Goal: Task Accomplishment & Management: Manage account settings

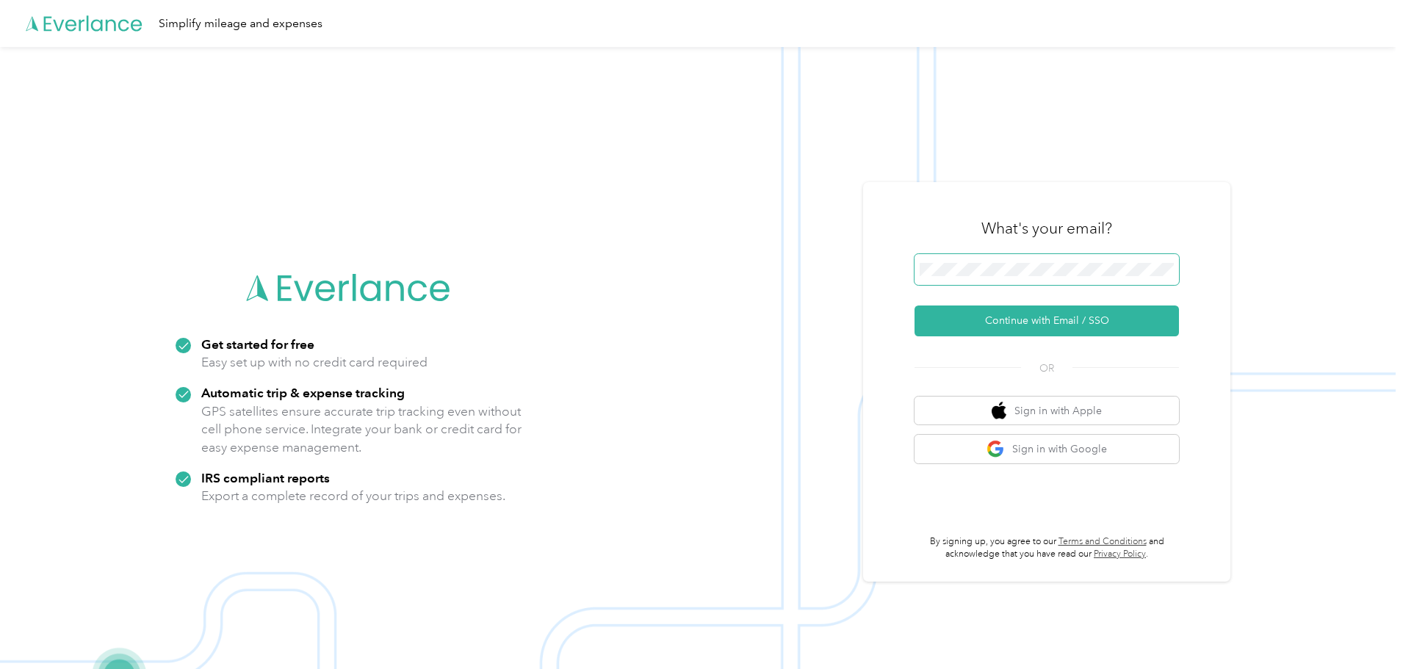
click at [914, 306] on button "Continue with Email / SSO" at bounding box center [1046, 321] width 264 height 31
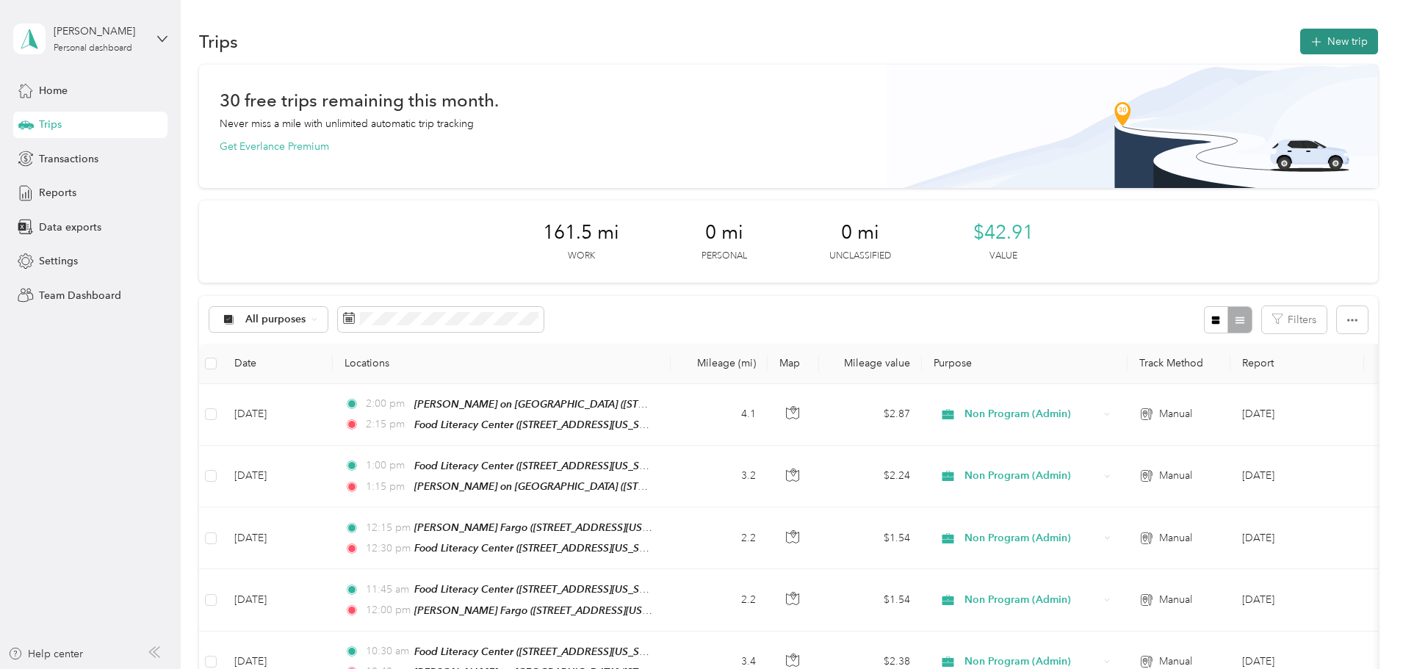
click at [1300, 43] on button "New trip" at bounding box center [1339, 42] width 78 height 26
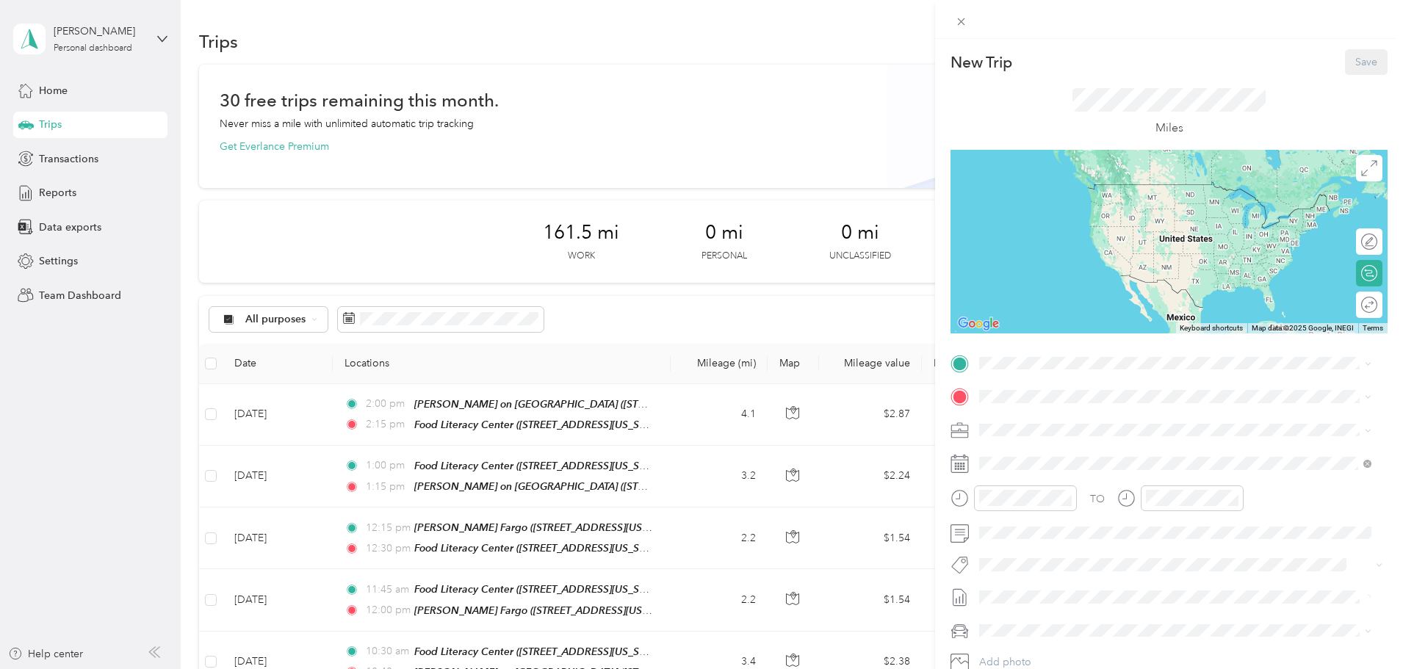
click at [1075, 425] on strong "Food [GEOGRAPHIC_DATA]" at bounding box center [1126, 419] width 137 height 13
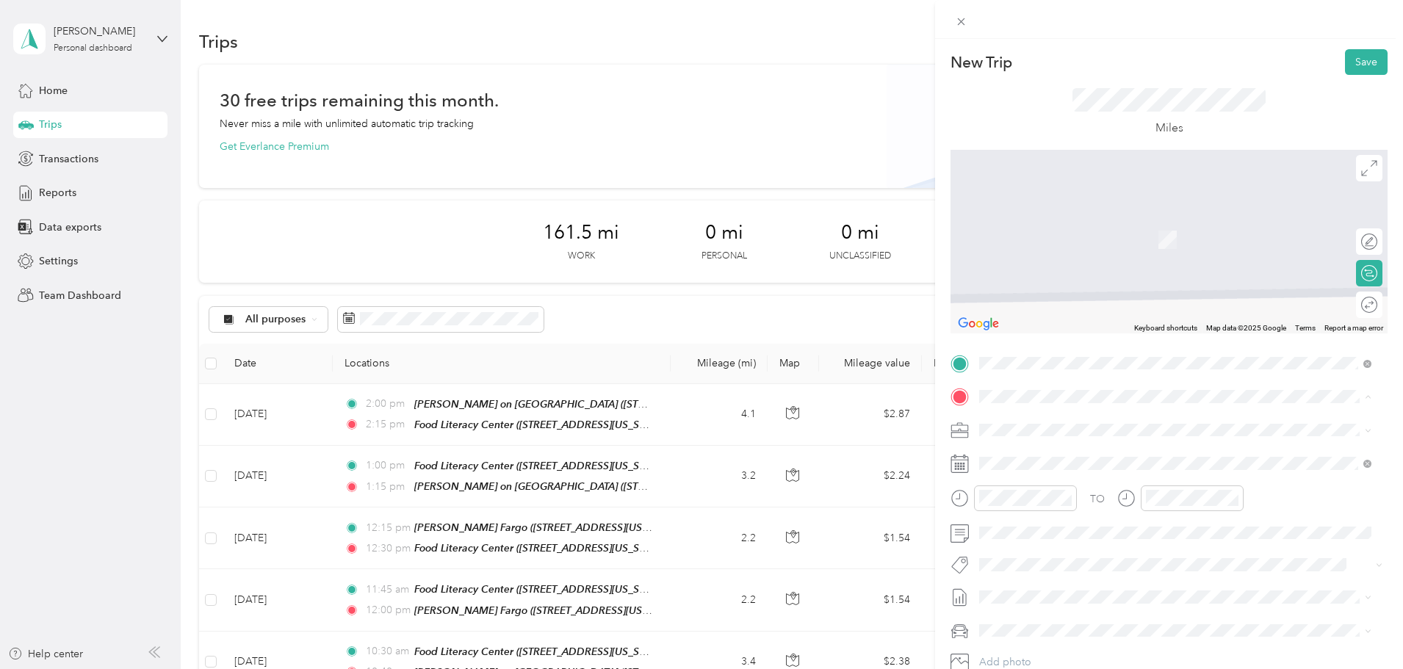
click at [1059, 513] on div "[PERSON_NAME] Fargo [STREET_ADDRESS][US_STATE]" at bounding box center [1080, 514] width 147 height 31
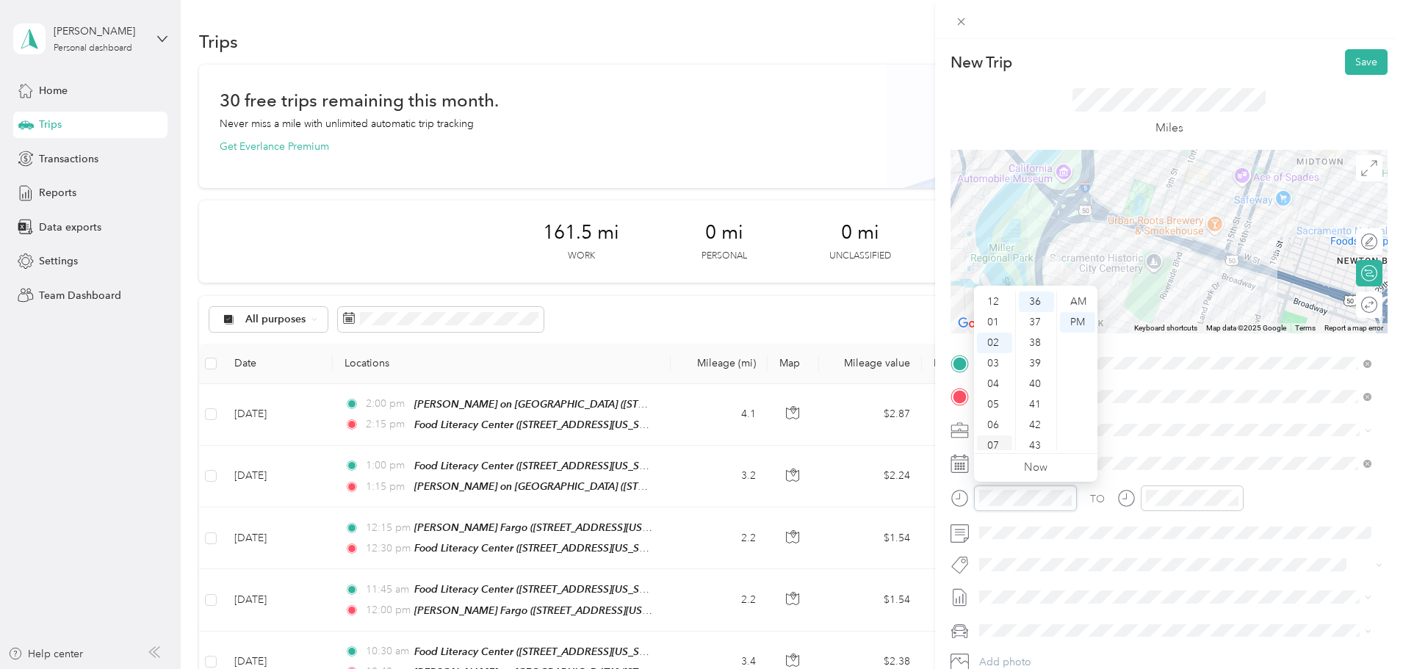
scroll to position [88, 0]
click at [1000, 417] on div "10" at bounding box center [994, 419] width 35 height 21
click at [1042, 334] on div "45" at bounding box center [1036, 340] width 35 height 21
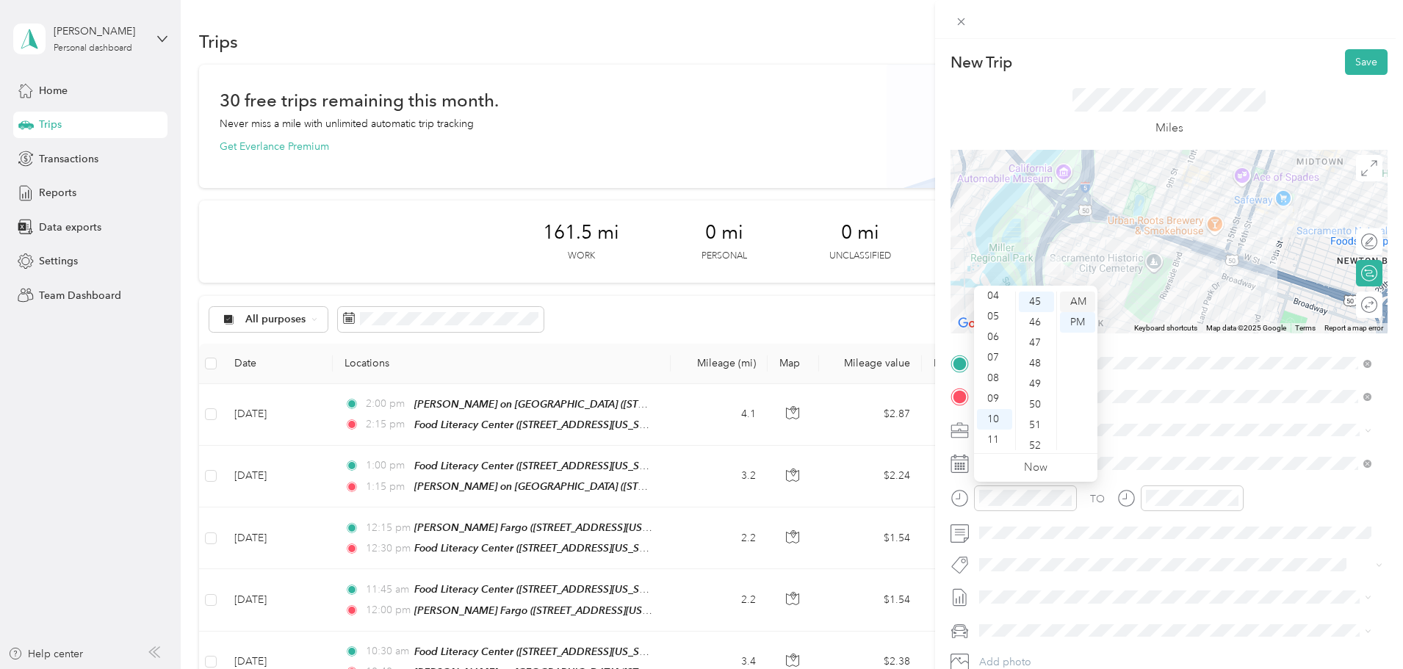
click at [1075, 301] on div "AM" at bounding box center [1077, 302] width 35 height 21
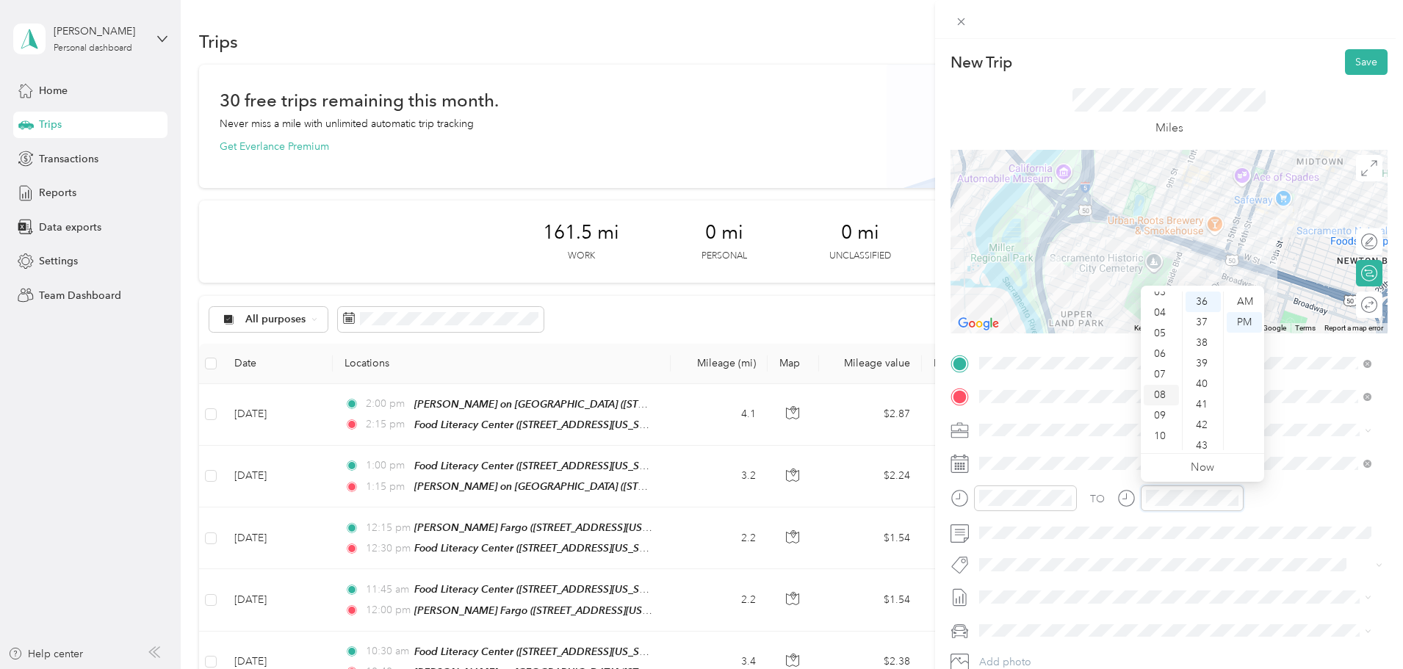
scroll to position [88, 0]
click at [1161, 437] on div "11" at bounding box center [1161, 440] width 35 height 21
click at [1205, 300] on div "00" at bounding box center [1203, 302] width 35 height 21
click at [1240, 297] on div "AM" at bounding box center [1244, 302] width 35 height 21
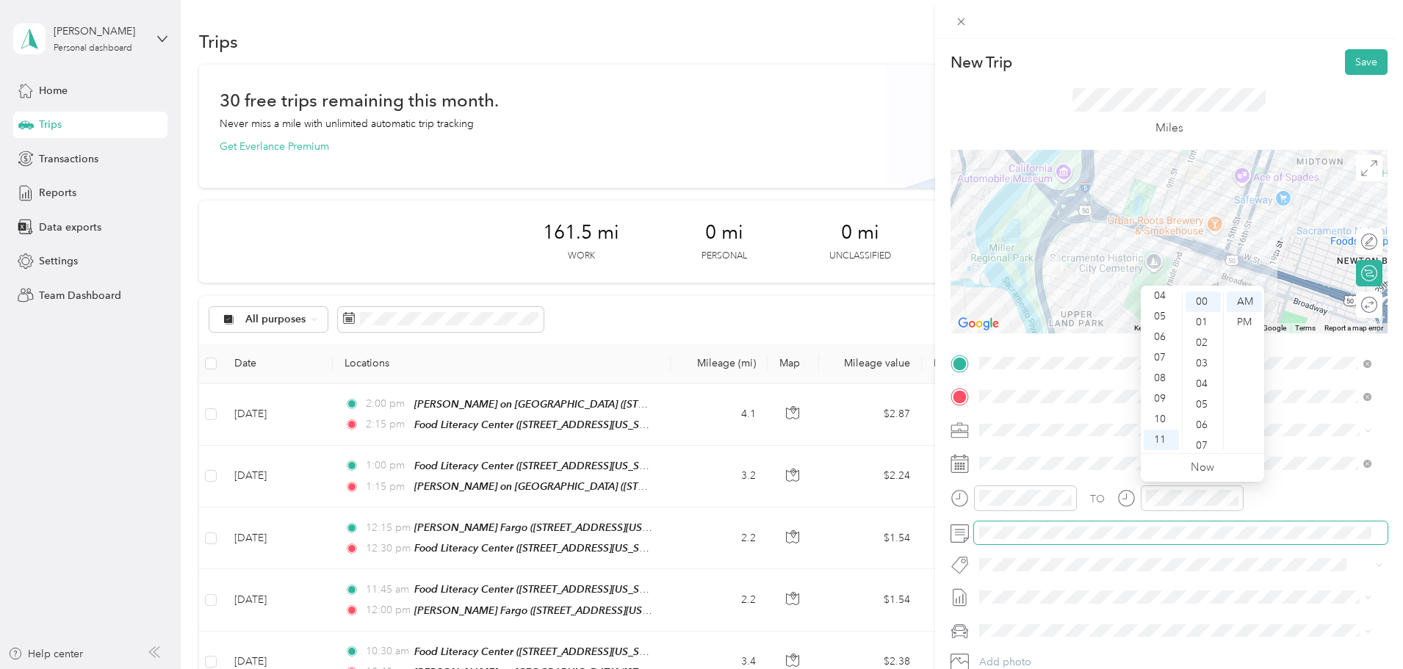
click at [1096, 522] on span at bounding box center [1181, 534] width 414 height 24
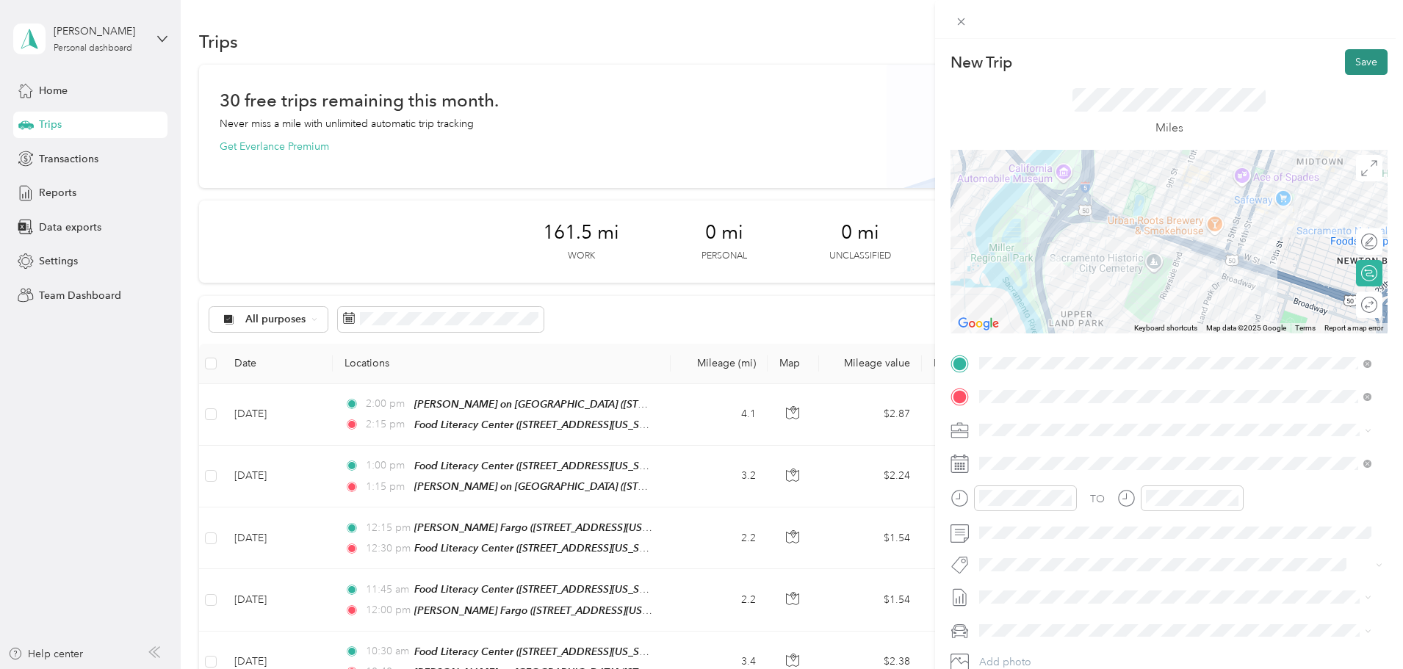
click at [1356, 56] on button "Save" at bounding box center [1366, 62] width 43 height 26
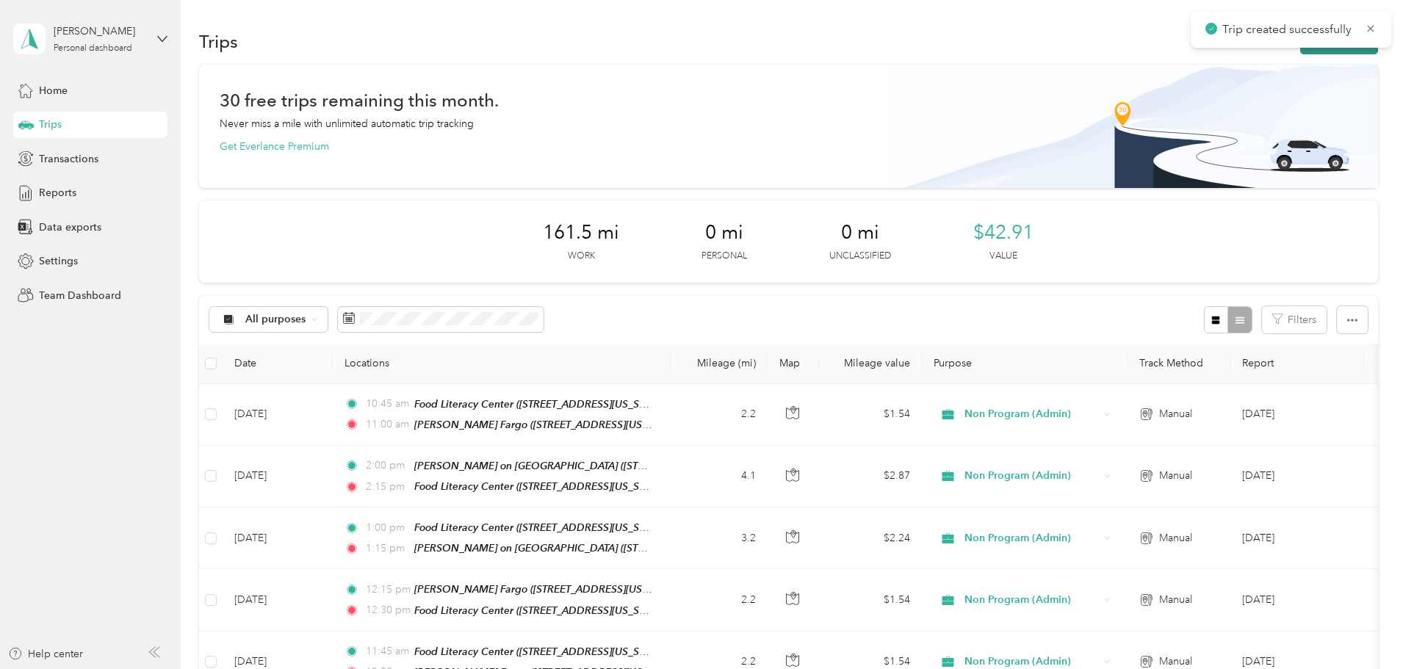
click at [1300, 51] on button "New trip" at bounding box center [1339, 42] width 78 height 26
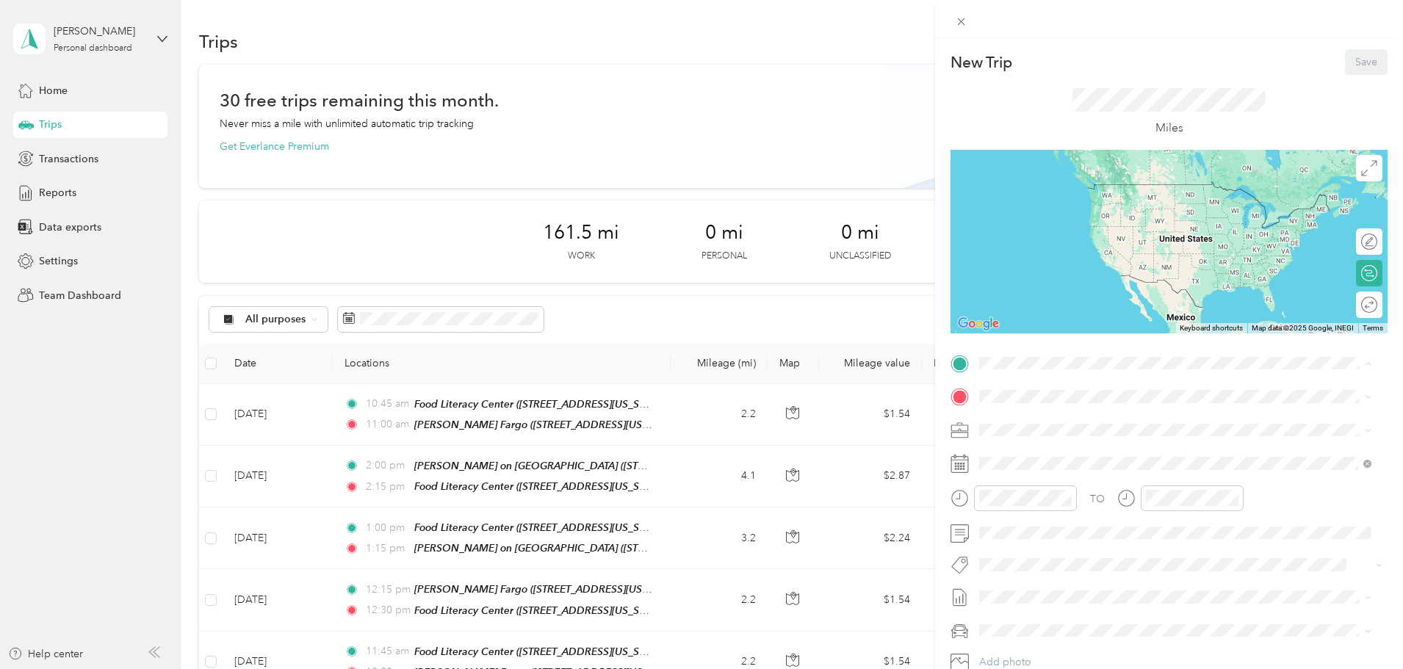
click at [1067, 482] on div "[PERSON_NAME] Fargo [STREET_ADDRESS][US_STATE]" at bounding box center [1080, 481] width 147 height 31
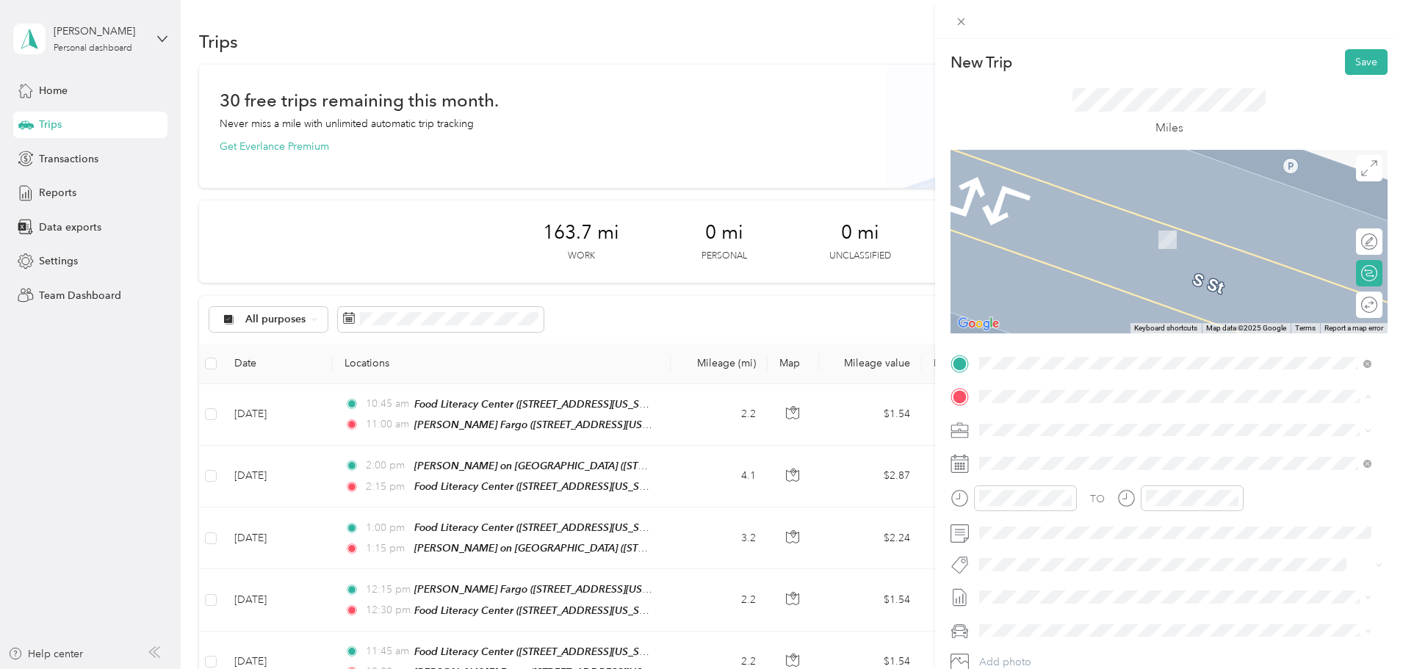
click at [1093, 453] on span "[STREET_ADDRESS][US_STATE]" at bounding box center [1080, 449] width 147 height 13
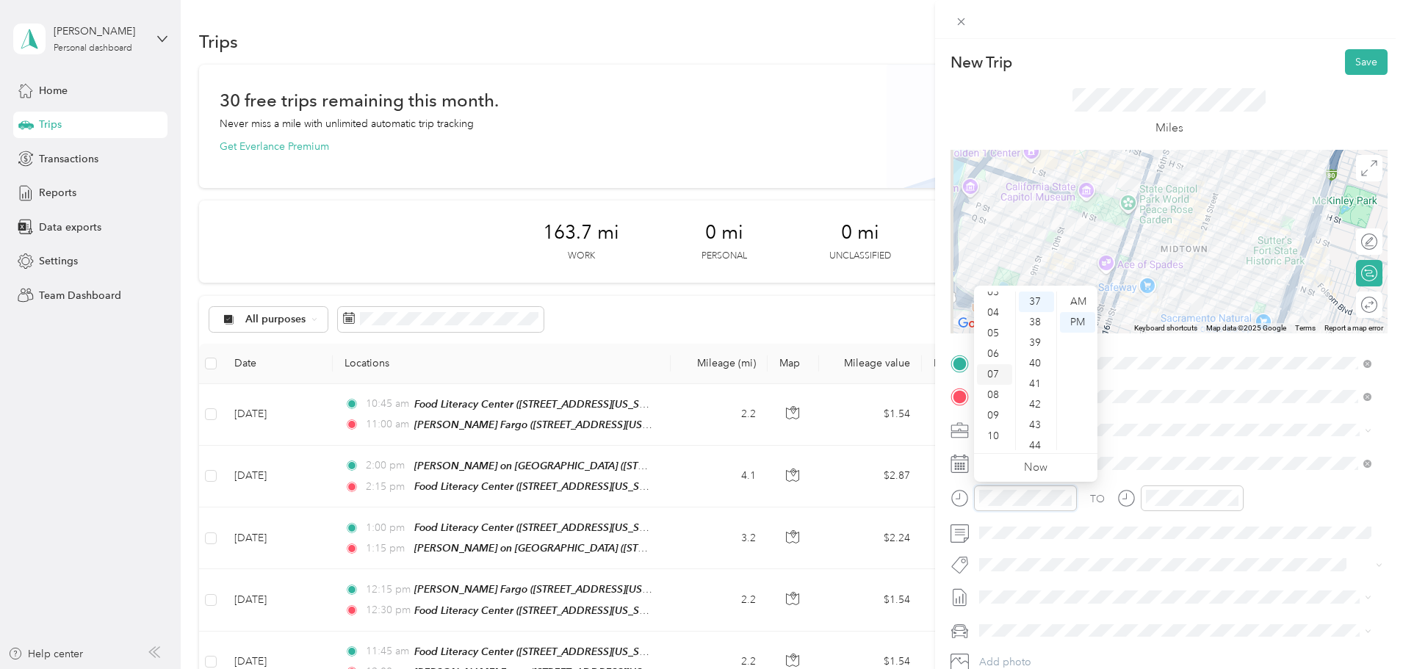
scroll to position [88, 0]
click at [999, 438] on div "11" at bounding box center [994, 440] width 35 height 21
click at [1038, 358] on div "15" at bounding box center [1036, 363] width 35 height 21
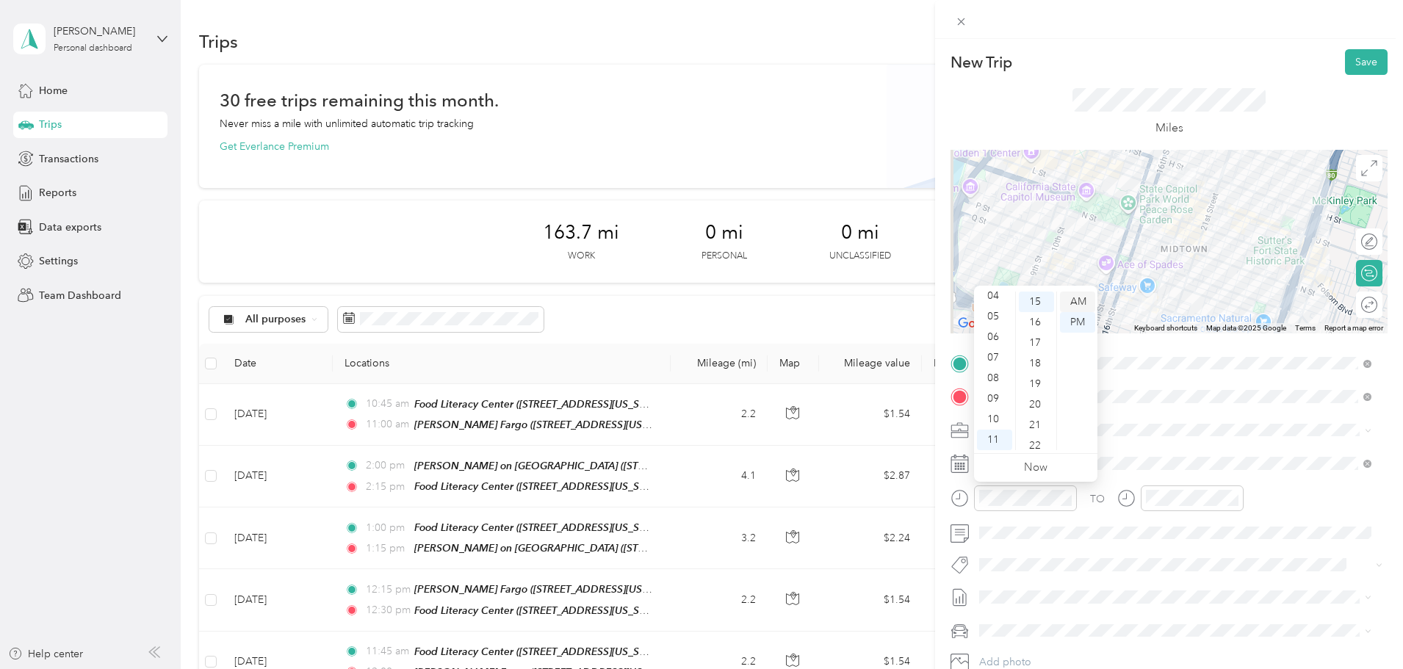
click at [1086, 300] on div "AM" at bounding box center [1077, 302] width 35 height 21
click at [1083, 295] on div "AM" at bounding box center [1077, 302] width 35 height 21
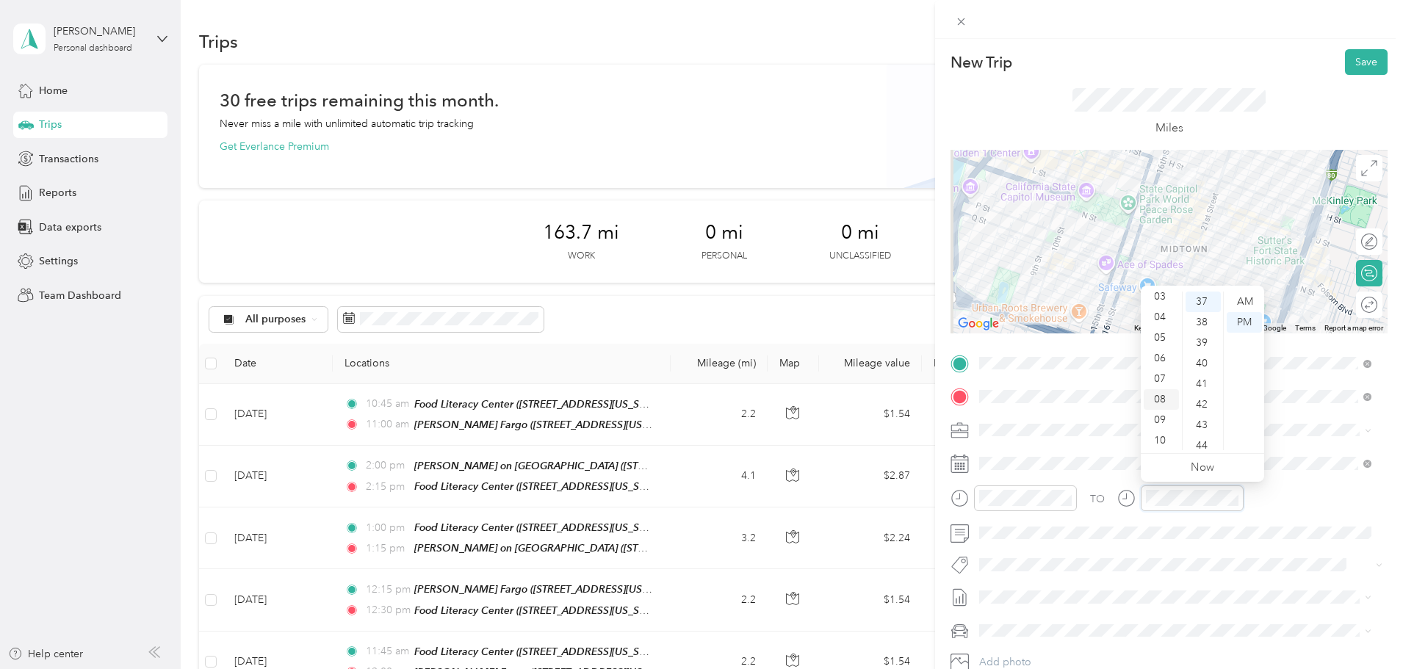
scroll to position [88, 0]
click at [1161, 438] on div "11" at bounding box center [1161, 440] width 35 height 21
click at [1205, 375] on div "30" at bounding box center [1203, 378] width 35 height 21
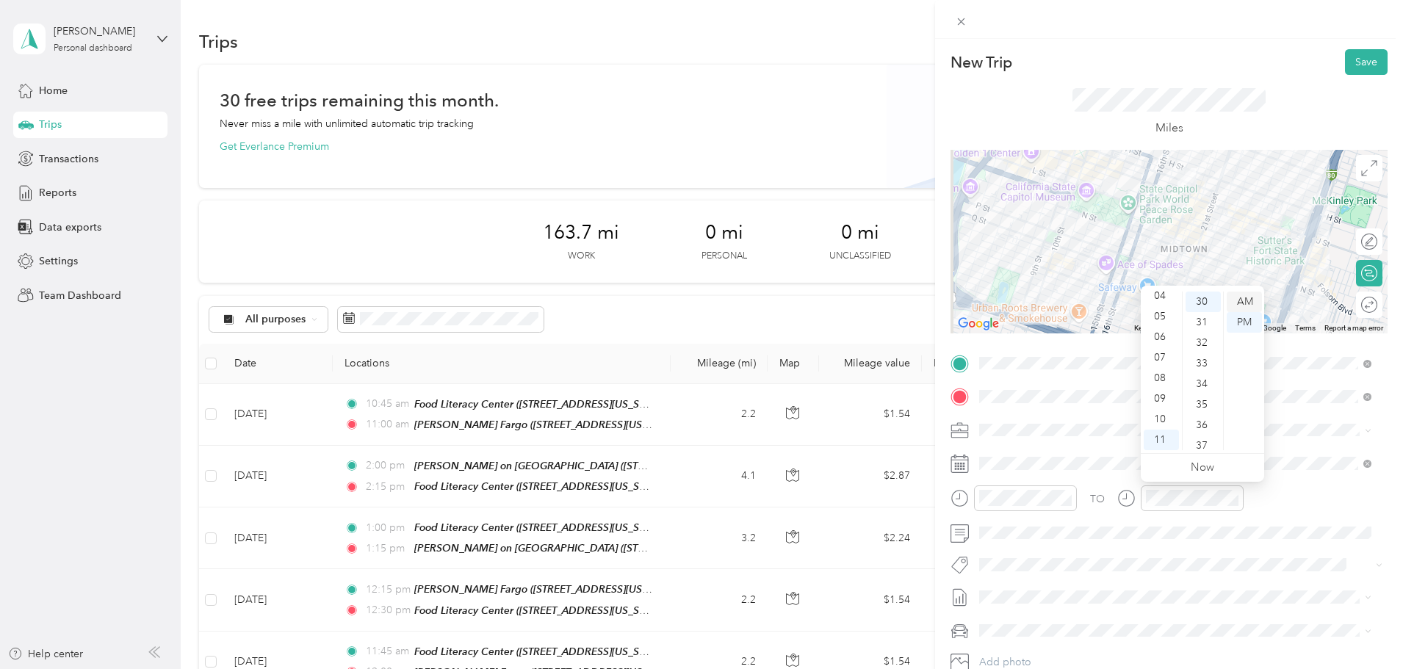
click at [1241, 300] on div "AM" at bounding box center [1244, 302] width 35 height 21
click at [1352, 59] on button "Save" at bounding box center [1366, 62] width 43 height 26
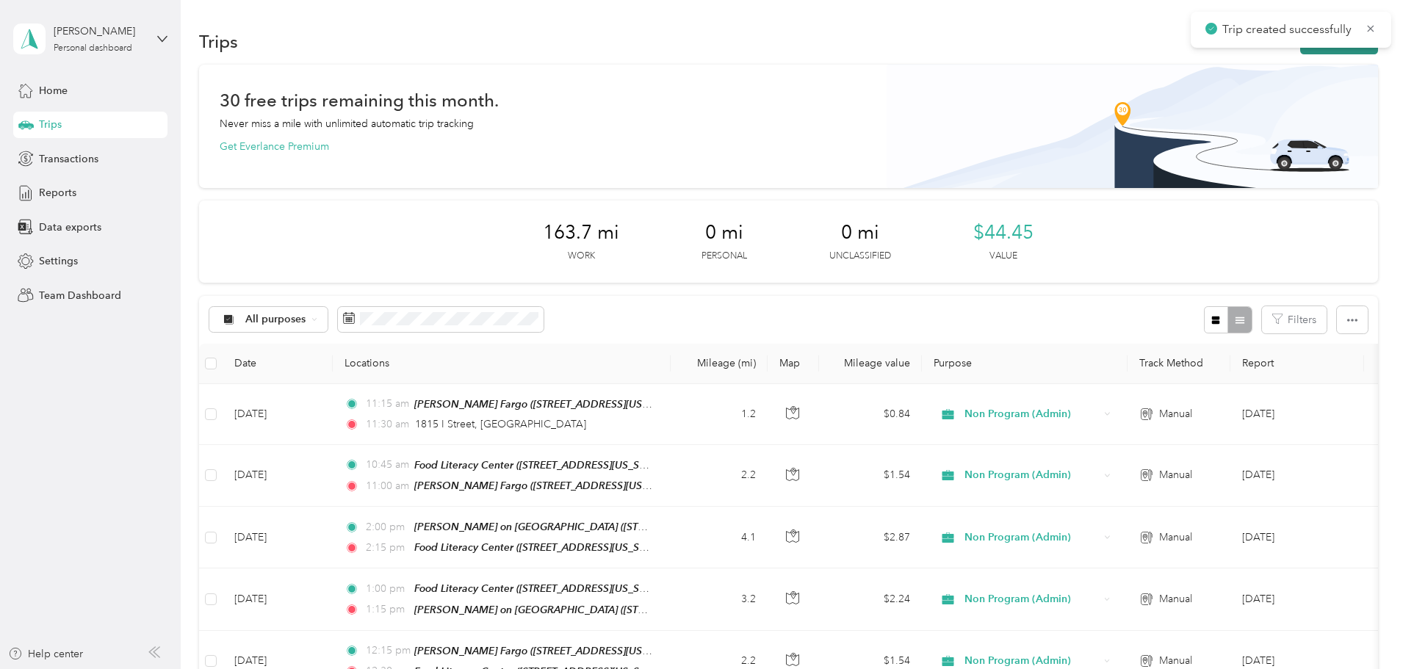
click at [1300, 50] on button "New trip" at bounding box center [1339, 42] width 78 height 26
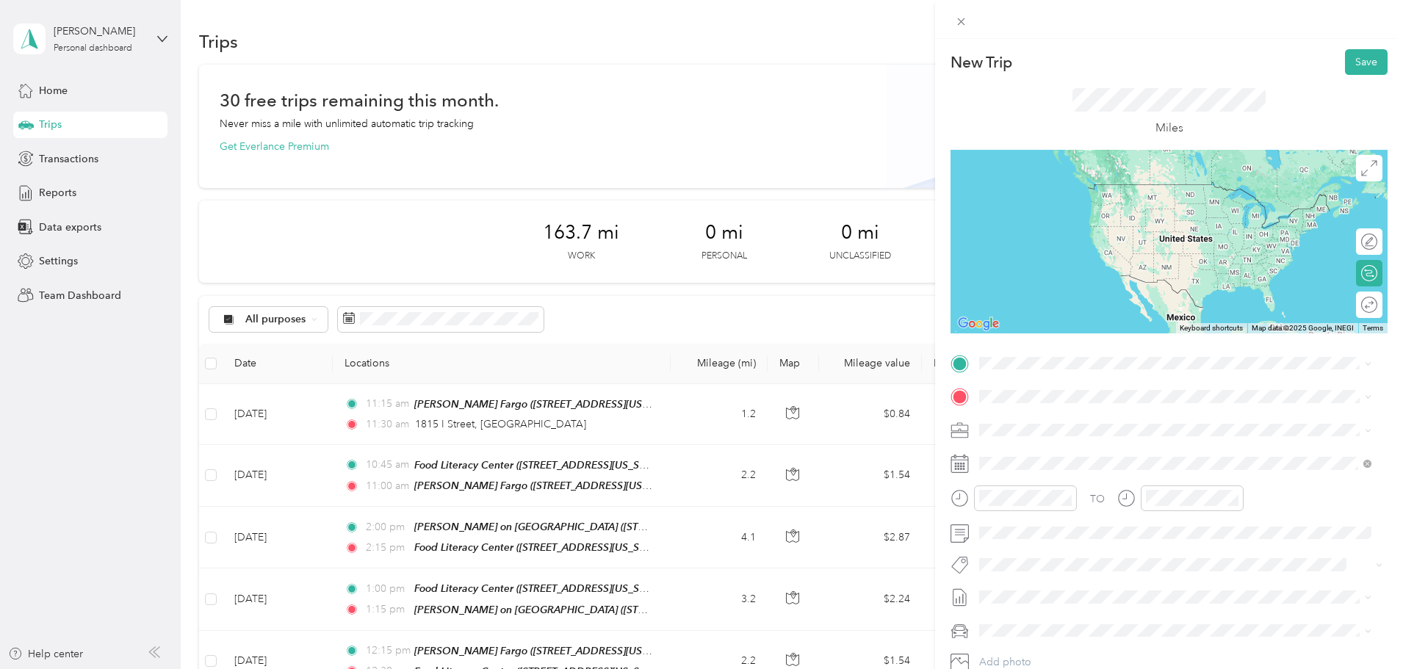
click at [1090, 419] on span "[STREET_ADDRESS][US_STATE]" at bounding box center [1080, 414] width 147 height 13
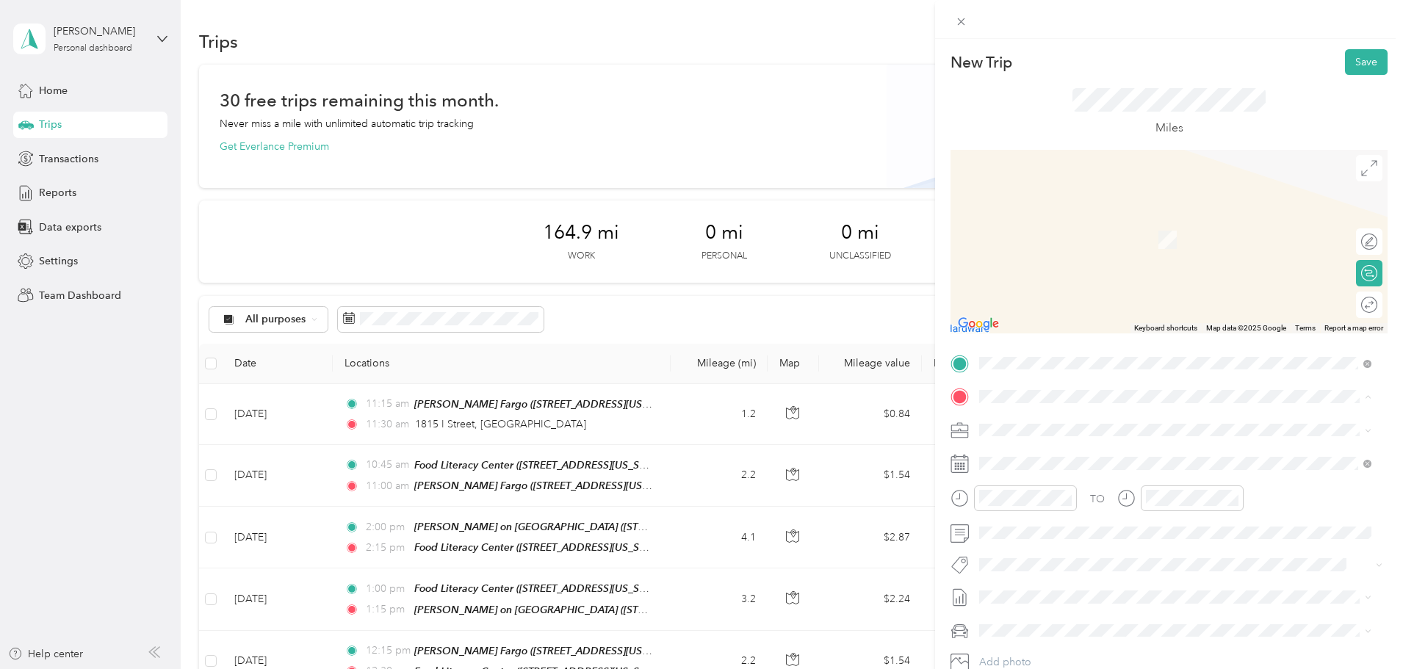
click at [1083, 456] on span "[STREET_ADDRESS][US_STATE]" at bounding box center [1080, 449] width 147 height 13
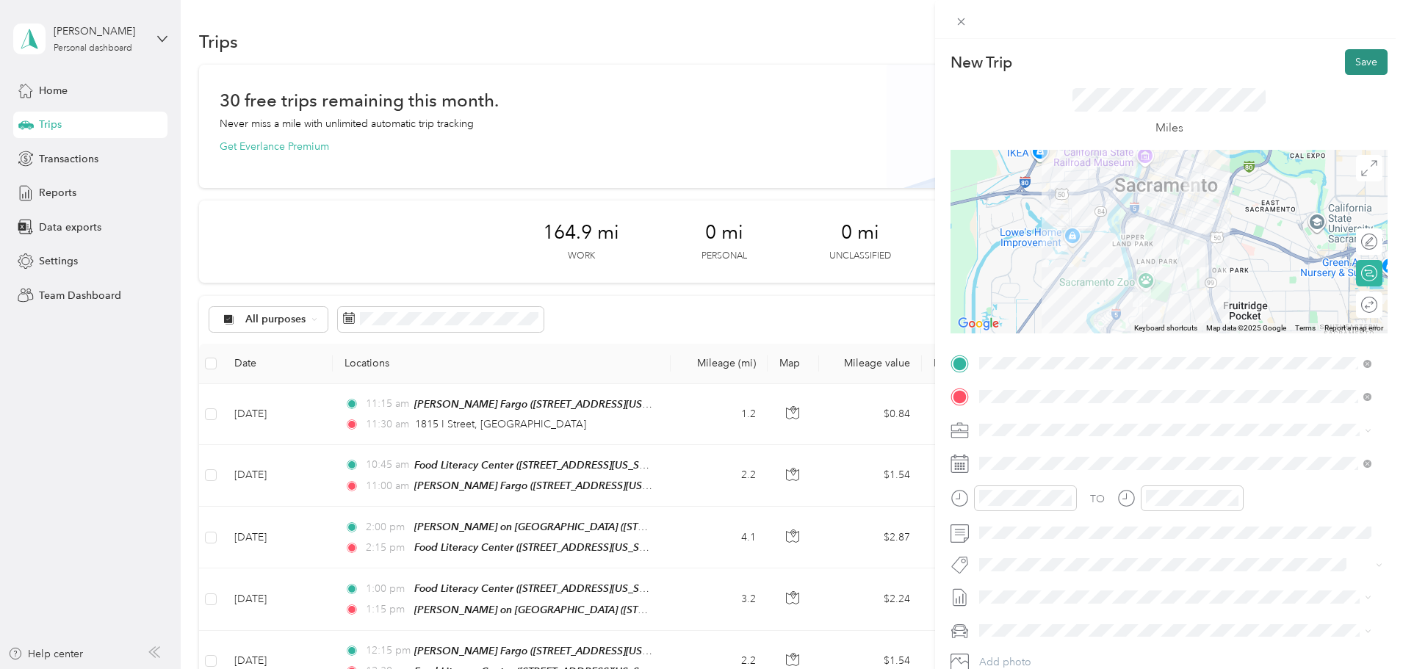
click at [1352, 62] on button "Save" at bounding box center [1366, 62] width 43 height 26
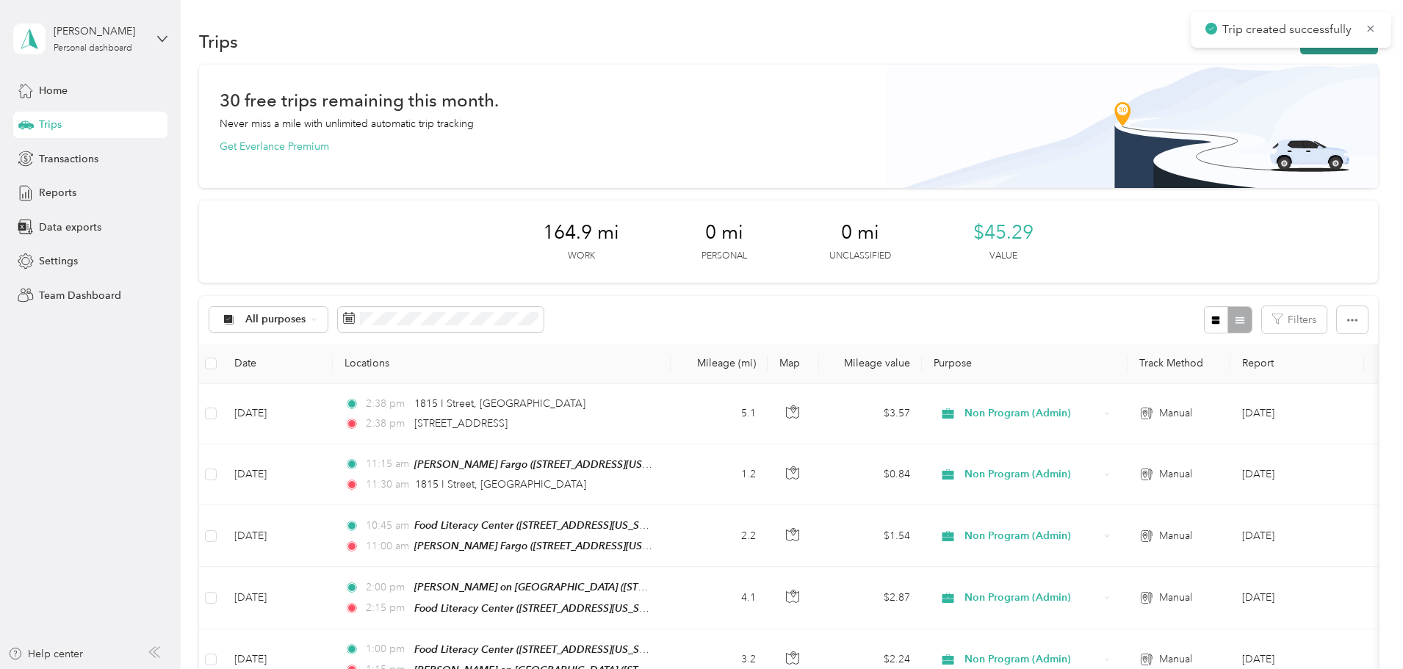
click at [1300, 49] on button "New trip" at bounding box center [1339, 42] width 78 height 26
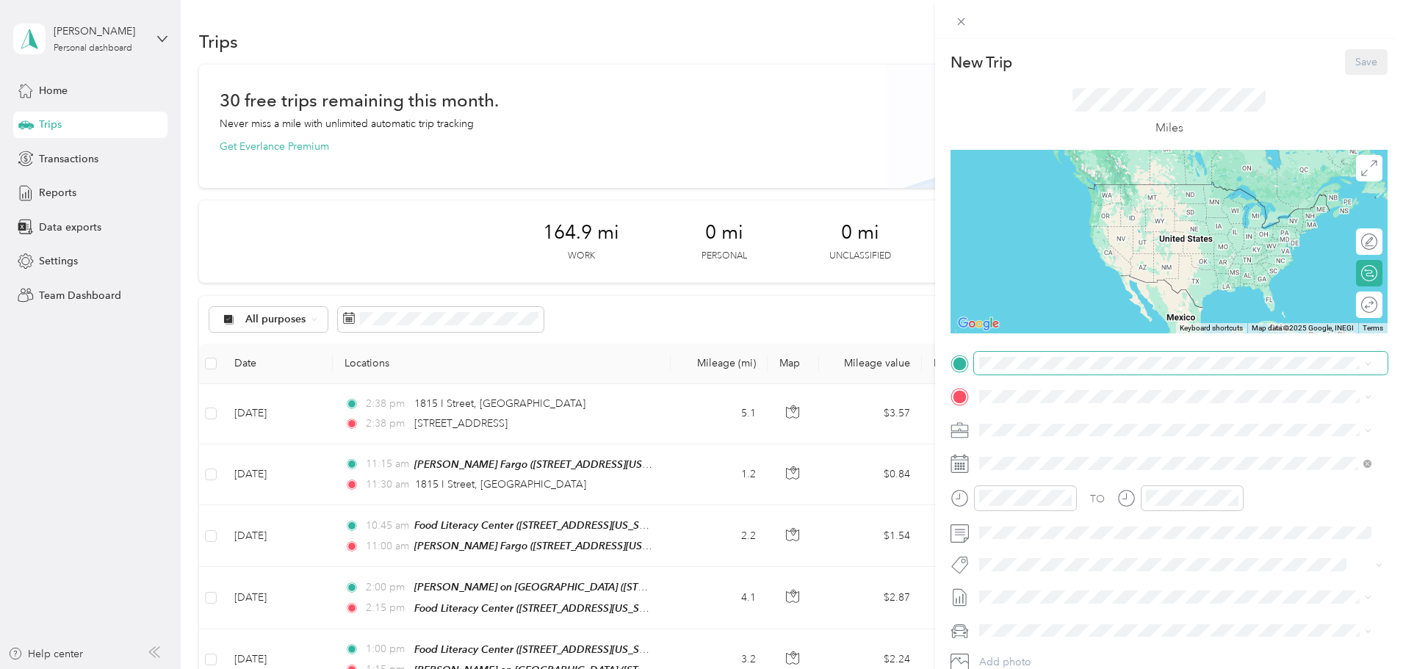
click at [1072, 354] on span at bounding box center [1181, 364] width 414 height 24
click at [1072, 372] on span at bounding box center [1181, 364] width 414 height 24
click at [1151, 411] on span "[STREET_ADDRESS][US_STATE]" at bounding box center [1080, 416] width 147 height 13
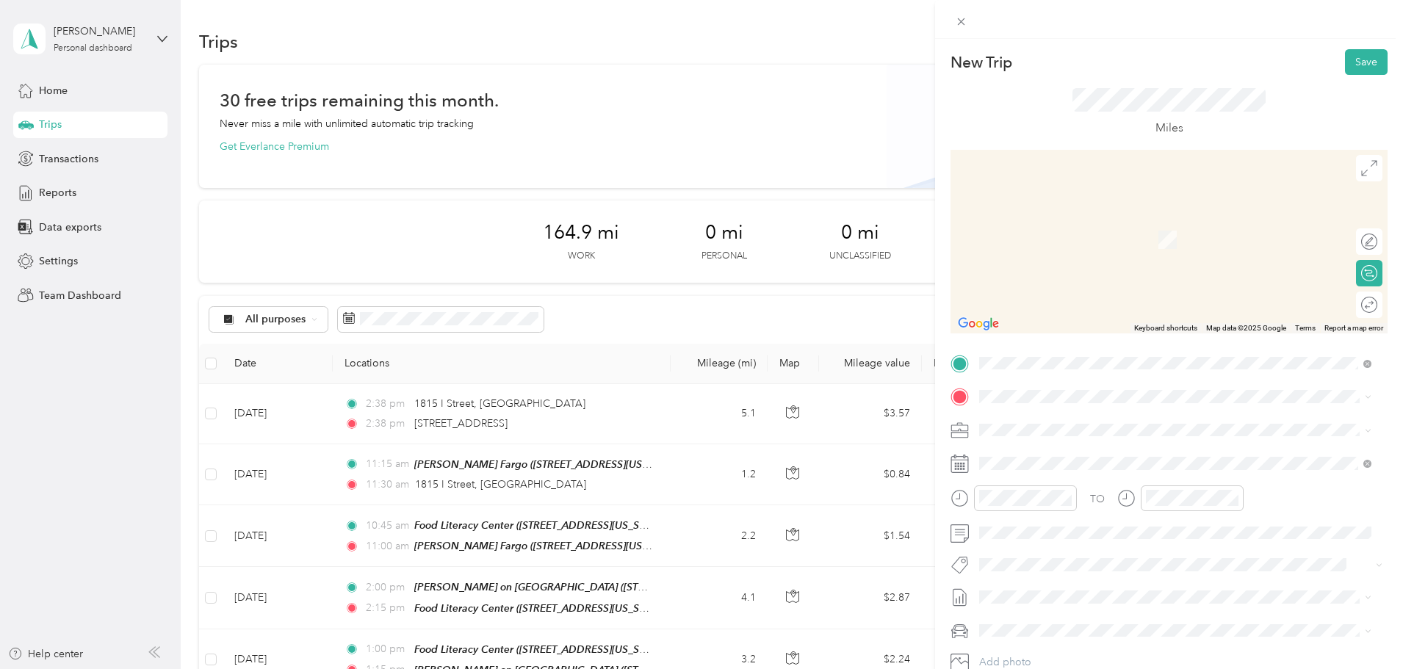
click at [1127, 472] on span "[STREET_ADDRESS][US_STATE]" at bounding box center [1080, 476] width 147 height 12
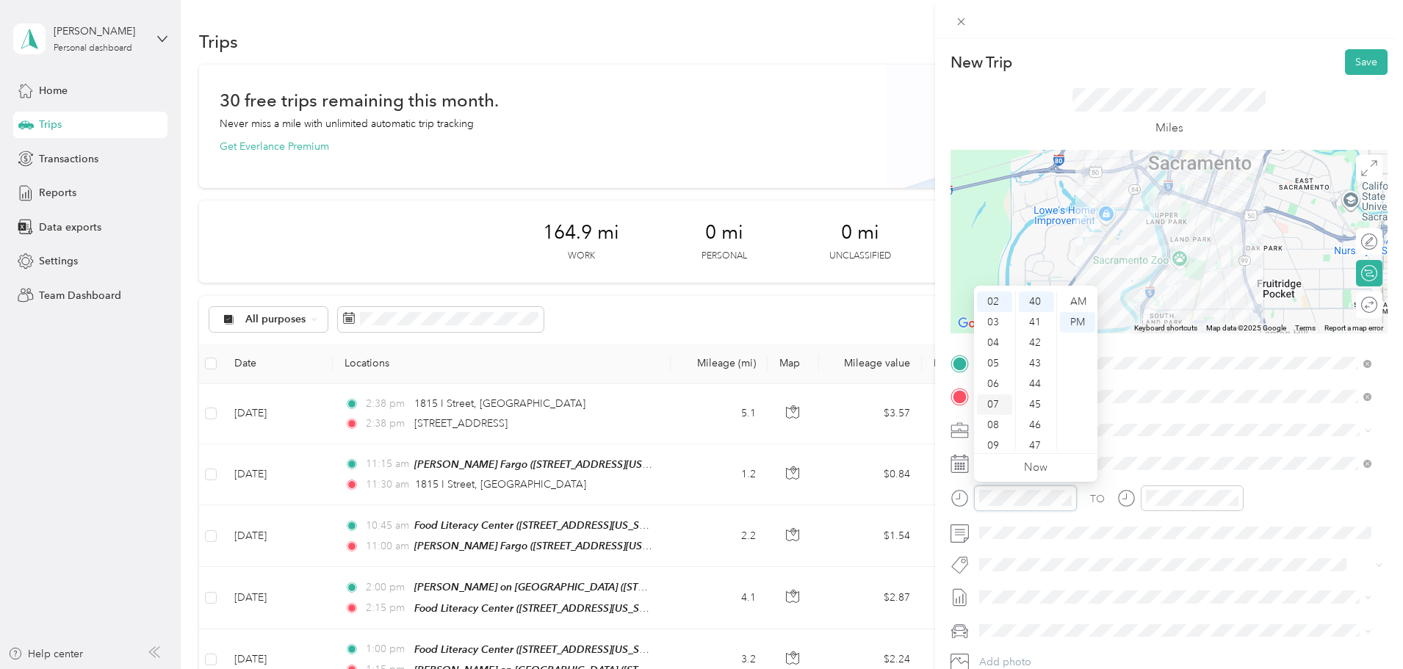
scroll to position [88, 0]
click at [1003, 438] on div "11" at bounding box center [994, 440] width 35 height 21
click at [1041, 399] on div "45" at bounding box center [1036, 404] width 35 height 21
click at [1076, 292] on div "AM" at bounding box center [1077, 302] width 35 height 21
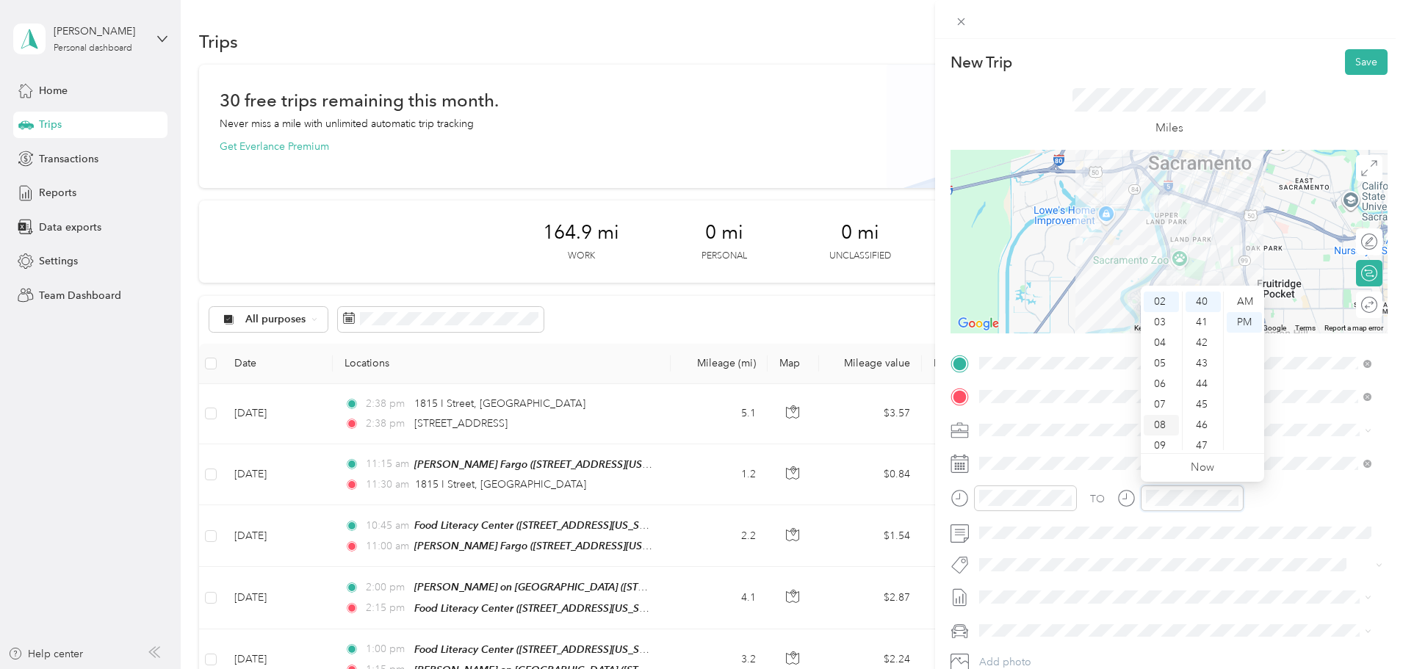
scroll to position [0, 0]
click at [1167, 300] on div "12" at bounding box center [1161, 302] width 35 height 21
click at [1209, 297] on div "00" at bounding box center [1203, 302] width 35 height 21
click at [1352, 62] on button "Save" at bounding box center [1366, 62] width 43 height 26
